Goal: Transaction & Acquisition: Purchase product/service

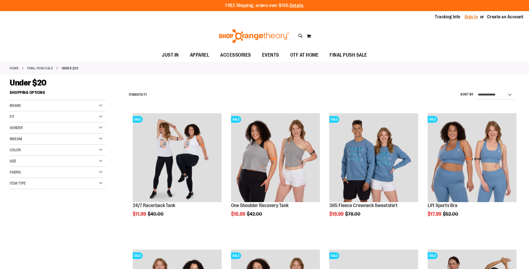
click at [468, 17] on link "Sign In" at bounding box center [471, 17] width 13 height 6
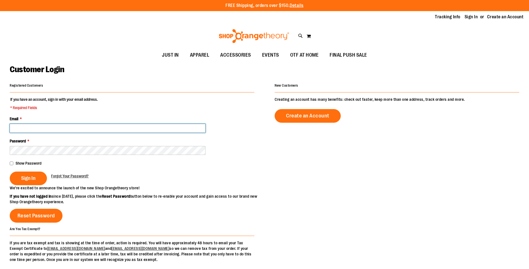
drag, startPoint x: 0, startPoint y: 0, endPoint x: 52, endPoint y: 129, distance: 139.2
click at [52, 129] on input "Email *" at bounding box center [108, 128] width 196 height 9
click at [21, 127] on input "Email *" at bounding box center [108, 128] width 196 height 9
type input "**********"
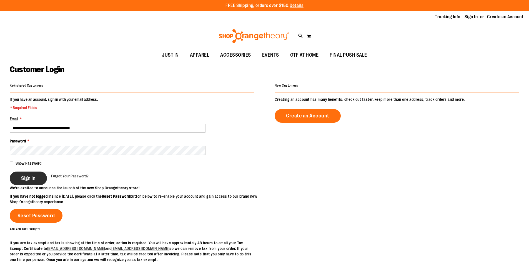
click at [22, 178] on span "Sign In" at bounding box center [28, 178] width 14 height 6
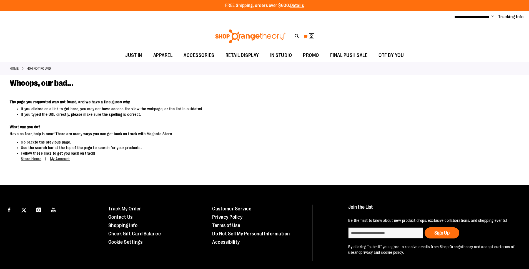
click at [309, 35] on button "My Cart 2 2 items" at bounding box center [309, 36] width 12 height 9
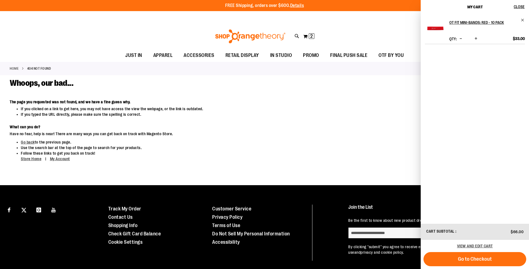
click at [302, 136] on dd "Have no fear, help is near! There are many ways you can get back on track with …" at bounding box center [212, 134] width 404 height 6
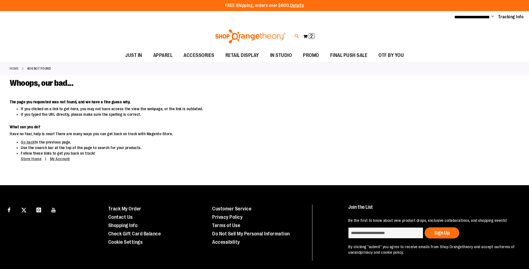
click at [297, 36] on icon at bounding box center [297, 36] width 5 height 6
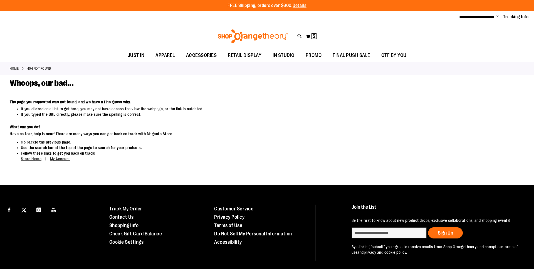
paste input "*******"
type input "*******"
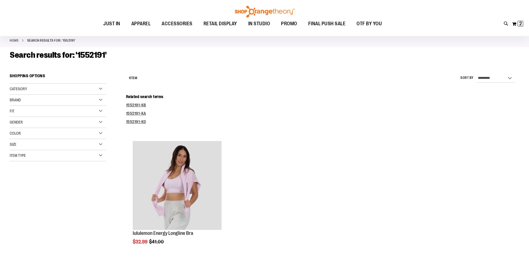
scroll to position [55, 0]
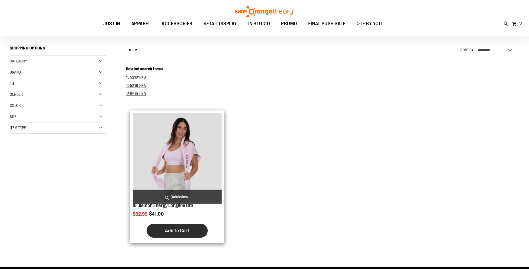
click at [177, 229] on span "Add to Cart" at bounding box center [177, 231] width 24 height 6
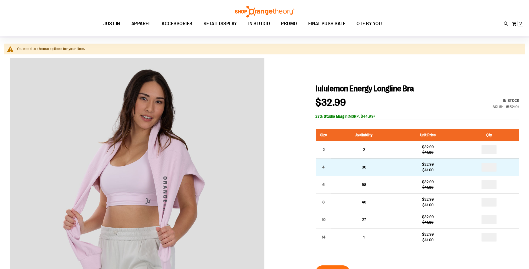
scroll to position [83, 0]
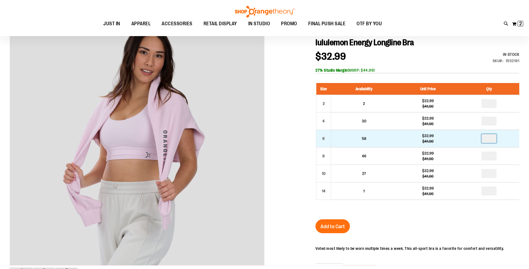
click at [491, 138] on input "number" at bounding box center [489, 138] width 15 height 9
type input "*"
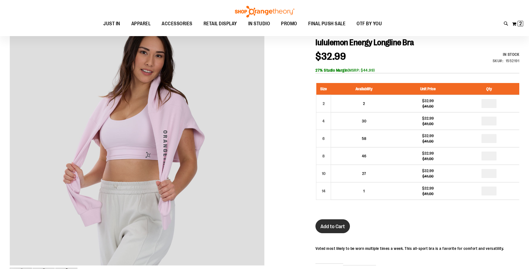
click at [329, 223] on button "Add to Cart" at bounding box center [333, 227] width 34 height 14
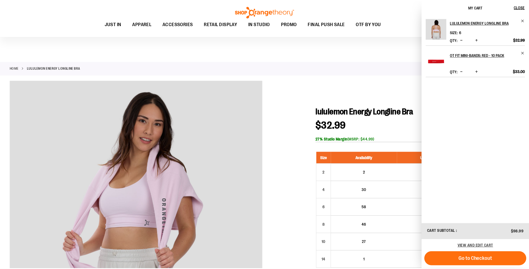
scroll to position [83, 0]
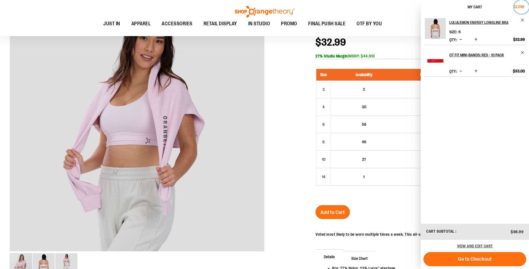
click at [521, 6] on span "Close" at bounding box center [519, 6] width 11 height 4
